Goal: Information Seeking & Learning: Learn about a topic

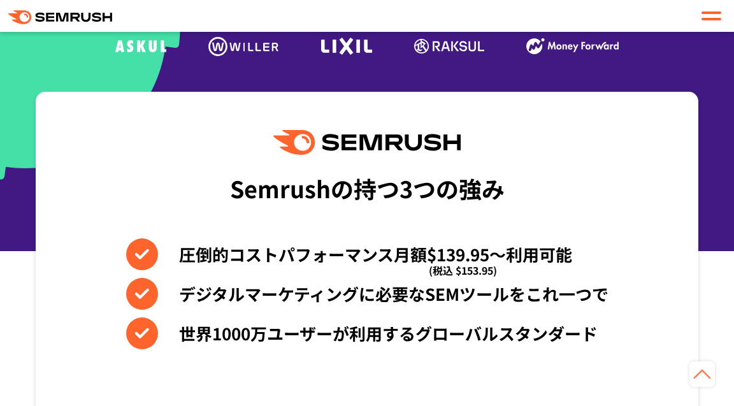
scroll to position [637, 0]
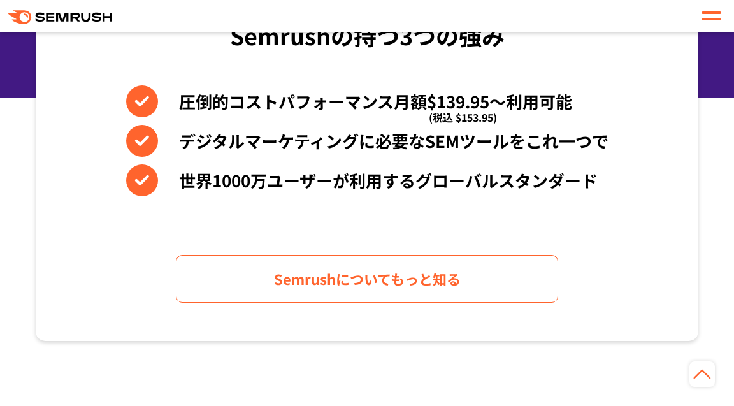
click at [714, 22] on div at bounding box center [711, 15] width 20 height 15
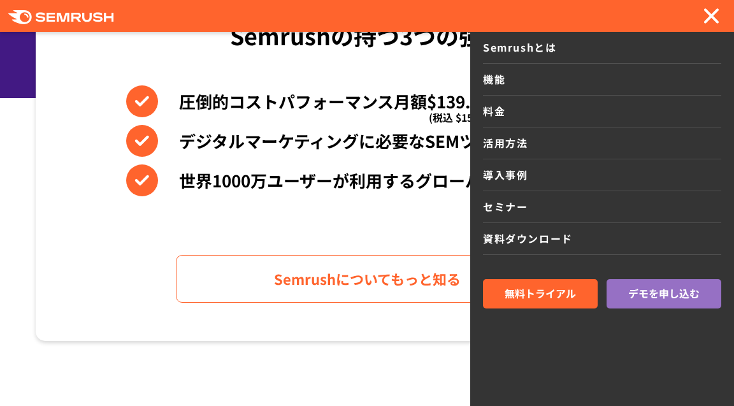
click at [497, 121] on link "料金" at bounding box center [602, 112] width 238 height 32
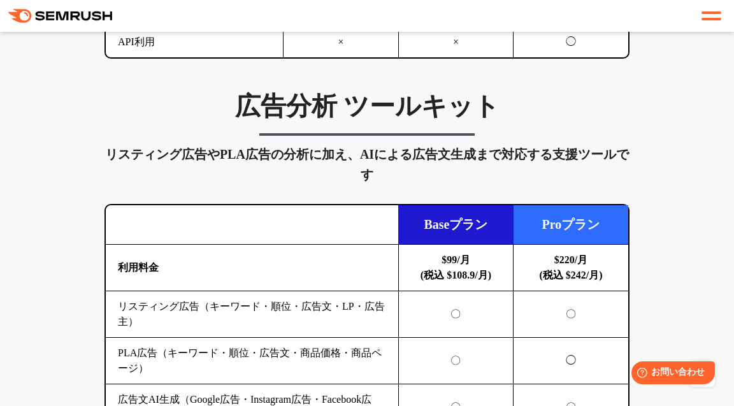
scroll to position [1528, 0]
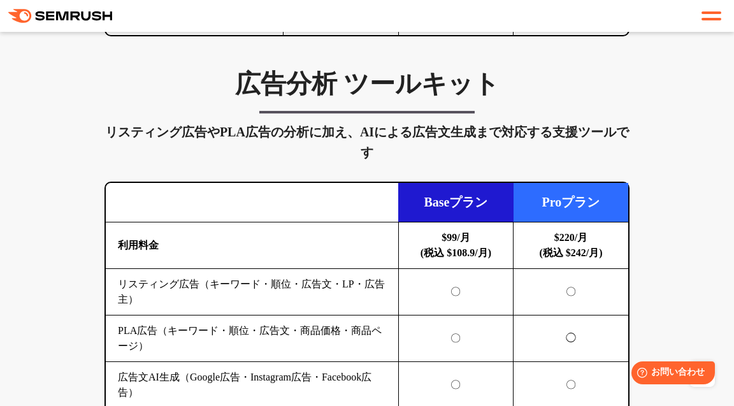
click at [187, 218] on td at bounding box center [252, 202] width 292 height 39
click at [192, 232] on td "利用料金" at bounding box center [252, 245] width 292 height 46
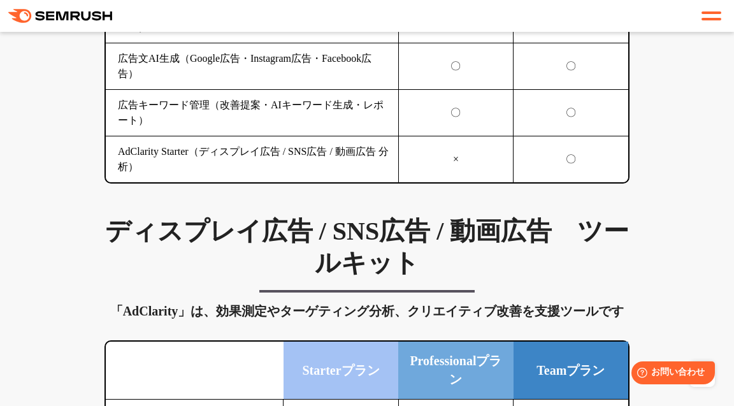
scroll to position [1655, 0]
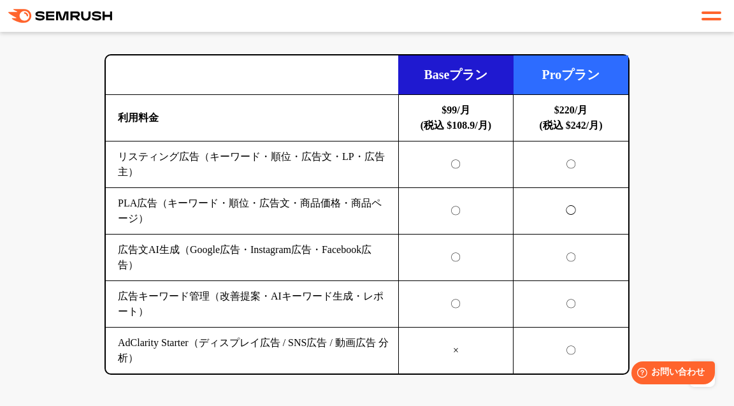
click at [426, 115] on td "$99/月 (税込 $108.9/月)" at bounding box center [455, 118] width 115 height 46
click at [458, 80] on td "Baseプラン" at bounding box center [455, 74] width 115 height 39
click at [255, 264] on td "広告文AI生成（Google広告・Instagram広告・Facebook広告）" at bounding box center [252, 257] width 292 height 46
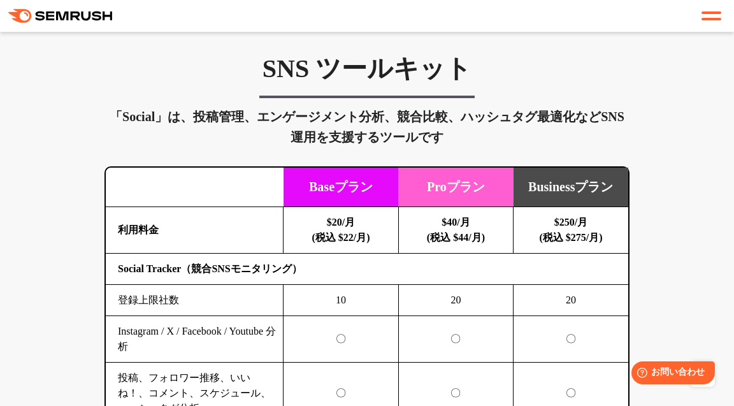
scroll to position [2993, 0]
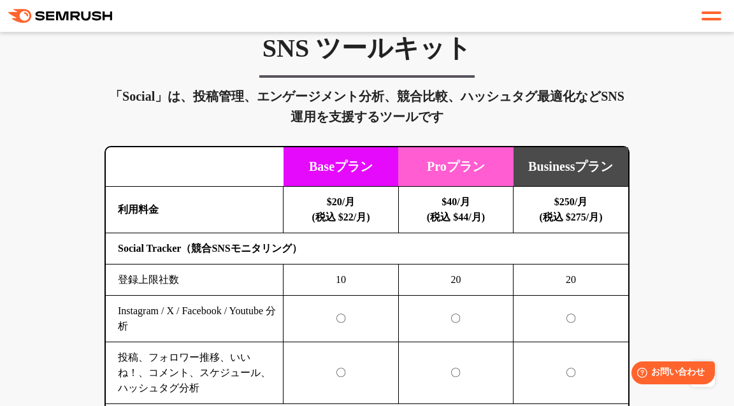
click at [284, 264] on td "10" at bounding box center [340, 279] width 115 height 31
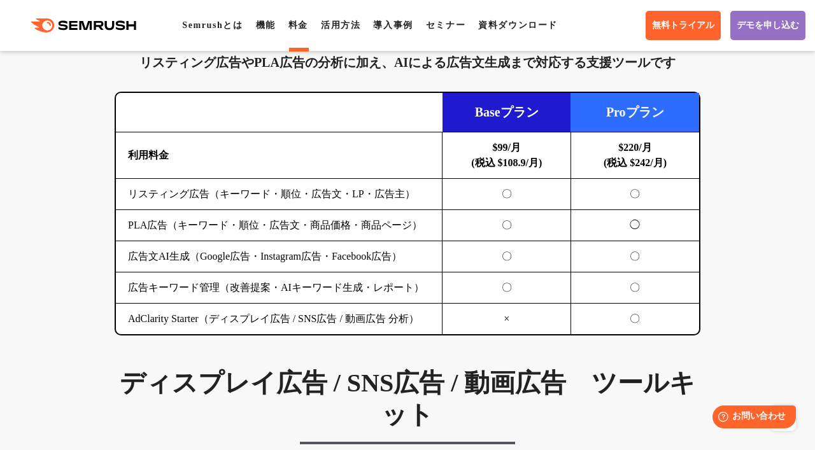
scroll to position [1386, 0]
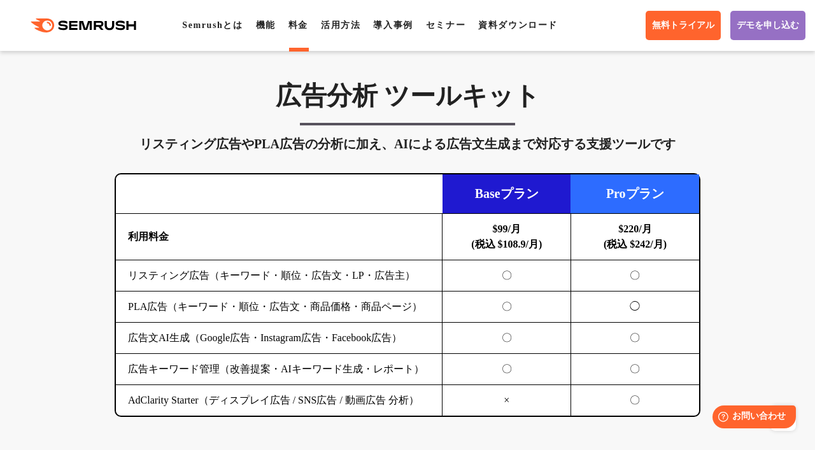
click at [209, 309] on td "PLA広告（キーワード・順位・広告文・商品価格・商品ページ）" at bounding box center [279, 307] width 327 height 31
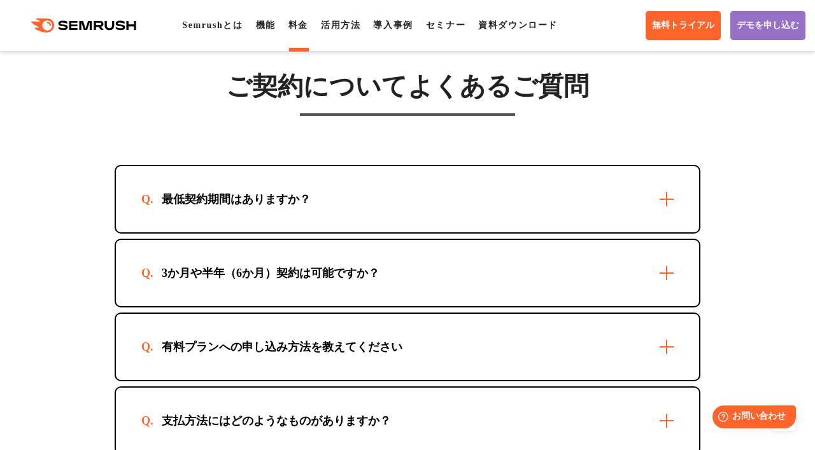
scroll to position [3862, 0]
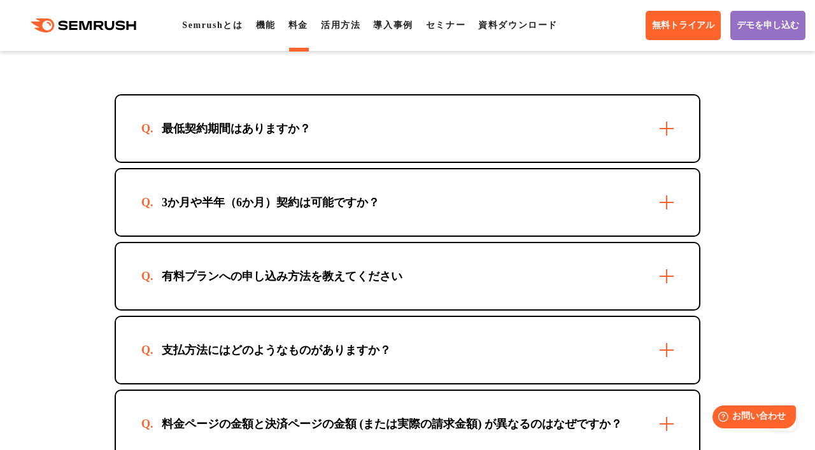
click at [670, 153] on div "最低契約期間はありますか？" at bounding box center [407, 129] width 583 height 66
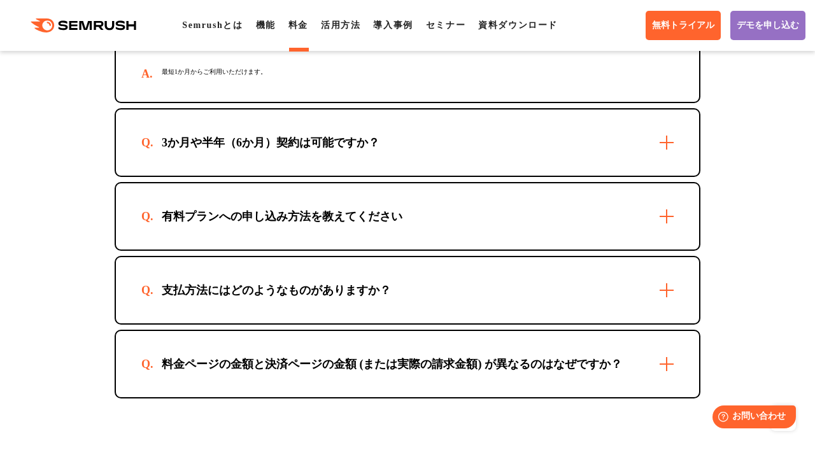
scroll to position [4004, 0]
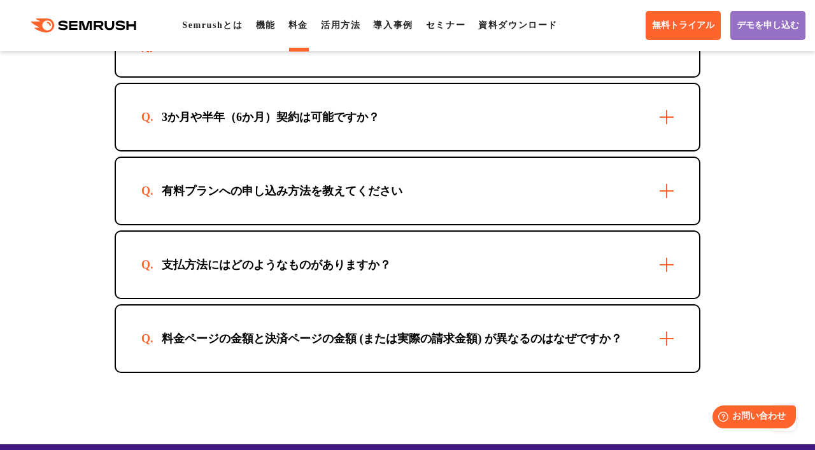
click at [520, 224] on div "有料プランへの申し込み方法を教えてください" at bounding box center [407, 191] width 583 height 66
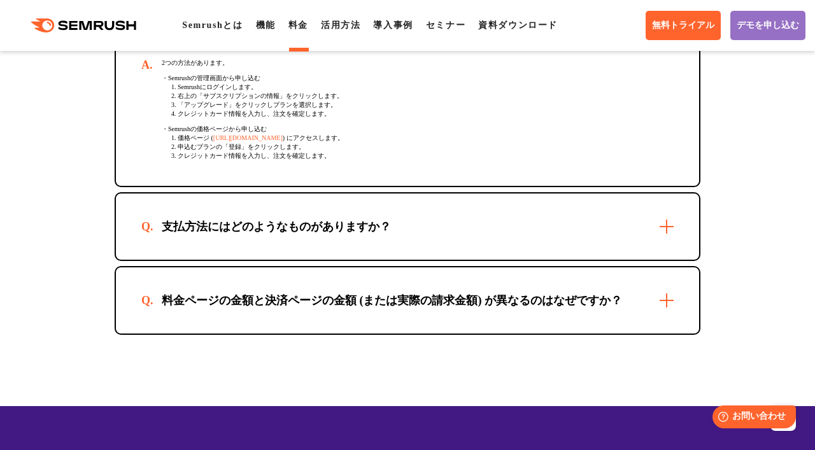
scroll to position [4216, 0]
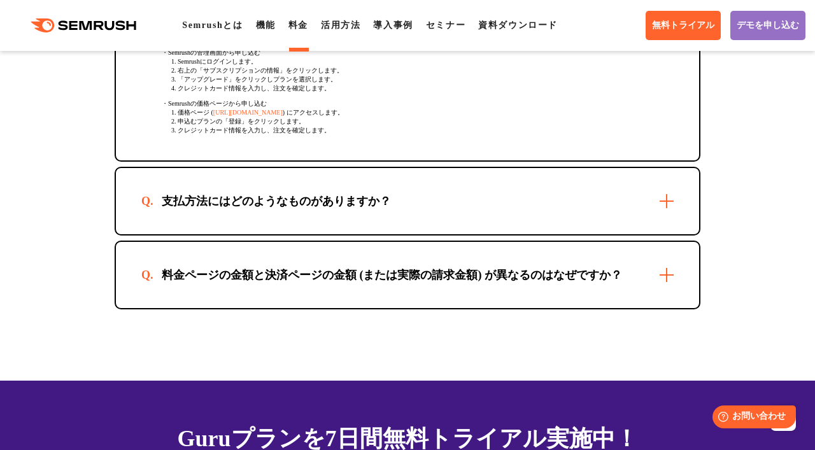
click at [513, 283] on div "料金ページの金額と決済ページの金額 (または実際の請求金額) が異なるのはなぜですか？" at bounding box center [391, 274] width 501 height 15
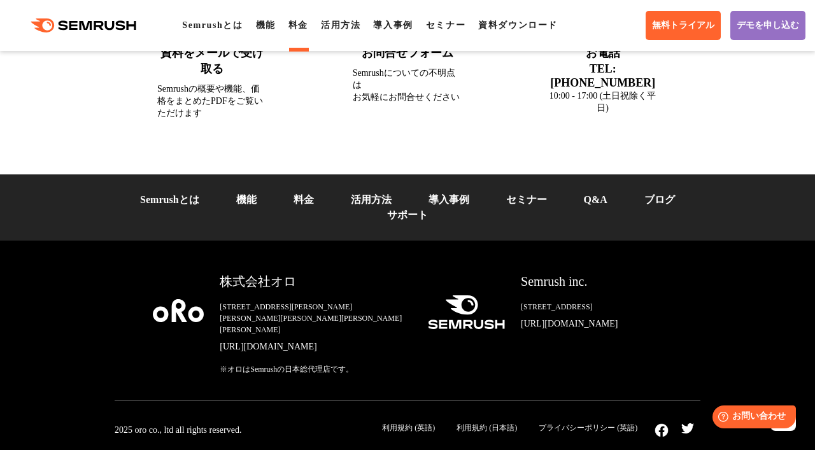
scroll to position [5089, 0]
click at [492, 405] on link "利用規約 (日本語)" at bounding box center [487, 427] width 60 height 9
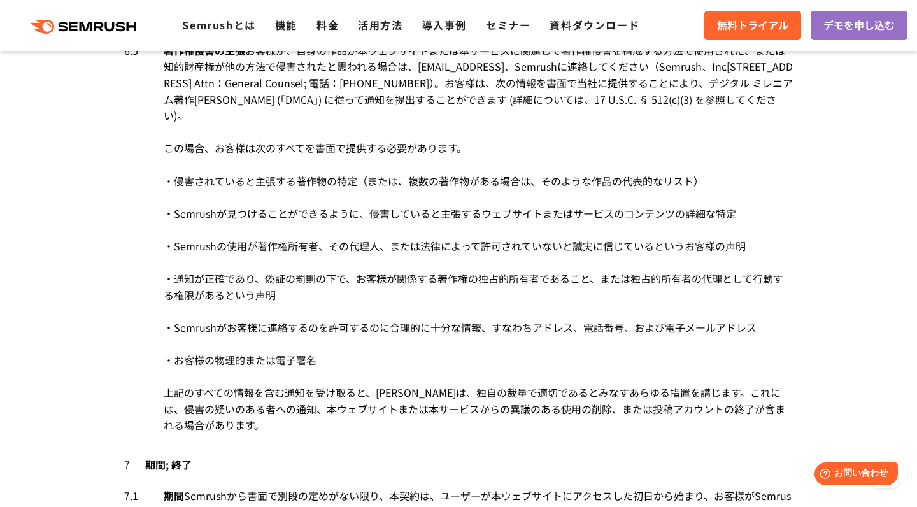
scroll to position [4085, 0]
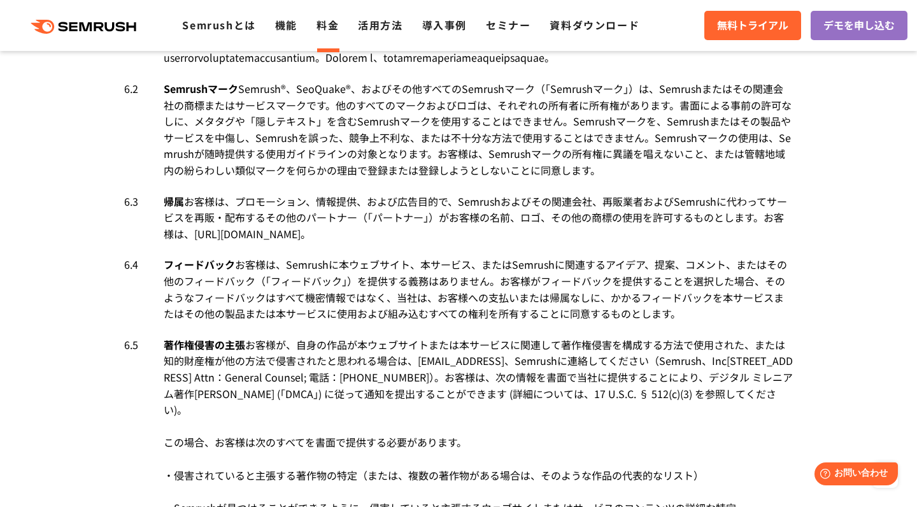
click at [336, 25] on link "料金" at bounding box center [327, 24] width 22 height 15
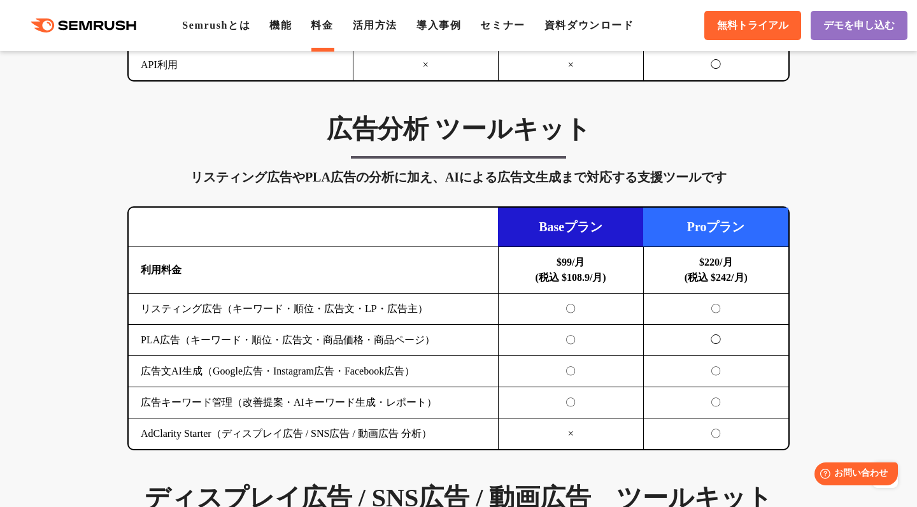
scroll to position [1273, 0]
